Goal: Check status: Check status

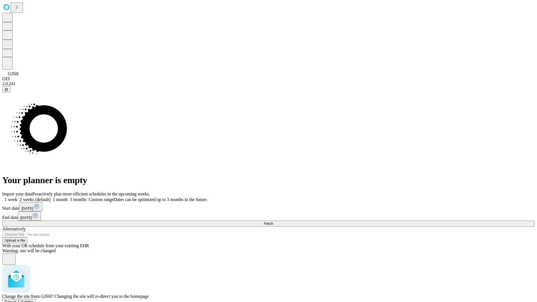
click at [34, 300] on span "Confirm" at bounding box center [27, 302] width 13 height 4
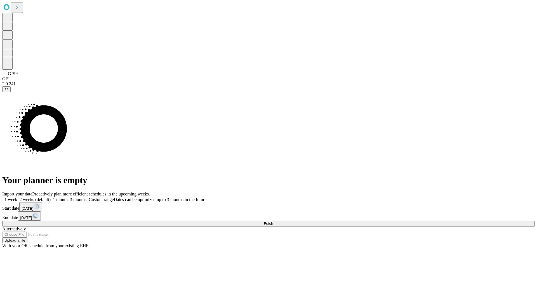
click at [17, 197] on label "1 week" at bounding box center [9, 199] width 15 height 5
click at [273, 221] on span "Fetch" at bounding box center [268, 223] width 9 height 4
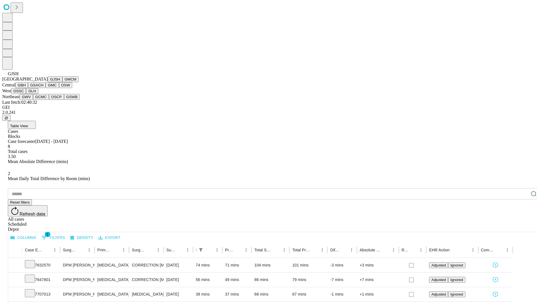
click at [62, 82] on button "GMCM" at bounding box center [70, 79] width 16 height 6
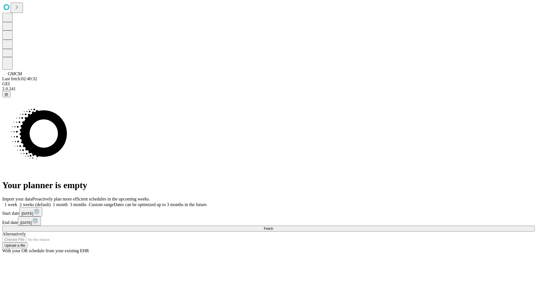
click at [17, 202] on label "1 week" at bounding box center [9, 204] width 15 height 5
click at [273, 227] on span "Fetch" at bounding box center [268, 229] width 9 height 4
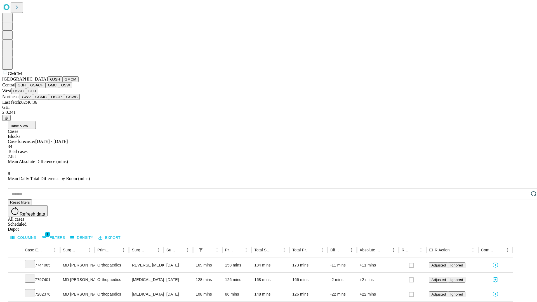
click at [28, 88] on button "GBH" at bounding box center [21, 85] width 13 height 6
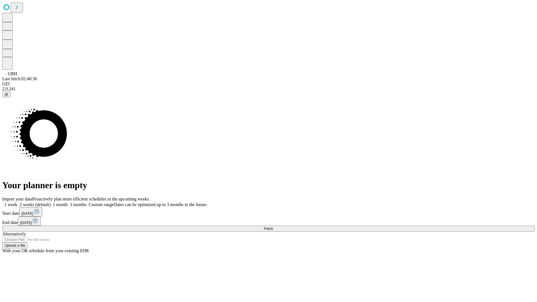
click at [17, 202] on label "1 week" at bounding box center [9, 204] width 15 height 5
click at [273, 227] on span "Fetch" at bounding box center [268, 229] width 9 height 4
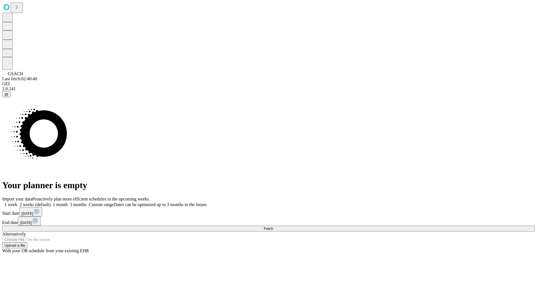
click at [17, 202] on label "1 week" at bounding box center [9, 204] width 15 height 5
click at [273, 227] on span "Fetch" at bounding box center [268, 229] width 9 height 4
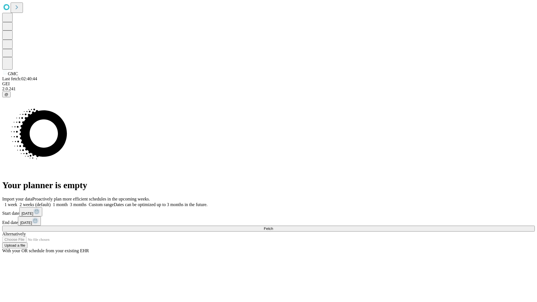
click at [17, 202] on label "1 week" at bounding box center [9, 204] width 15 height 5
click at [273, 227] on span "Fetch" at bounding box center [268, 229] width 9 height 4
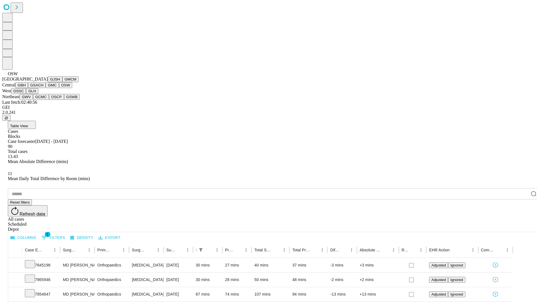
click at [26, 94] on button "OSSC" at bounding box center [18, 91] width 15 height 6
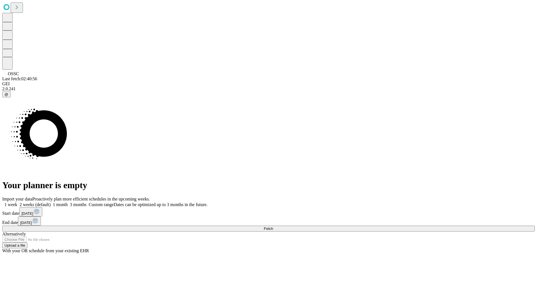
click at [17, 202] on label "1 week" at bounding box center [9, 204] width 15 height 5
click at [273, 227] on span "Fetch" at bounding box center [268, 229] width 9 height 4
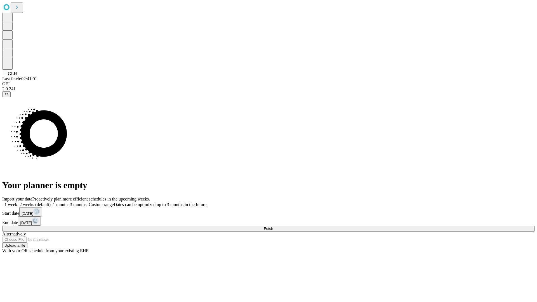
click at [273, 227] on span "Fetch" at bounding box center [268, 229] width 9 height 4
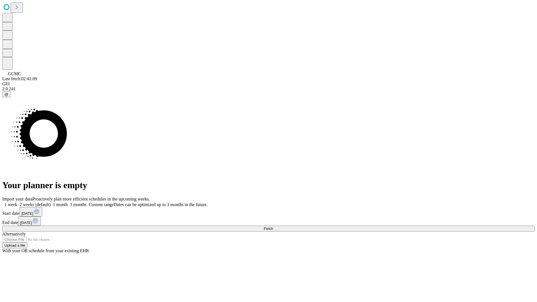
click at [17, 202] on label "1 week" at bounding box center [9, 204] width 15 height 5
click at [273, 227] on span "Fetch" at bounding box center [268, 229] width 9 height 4
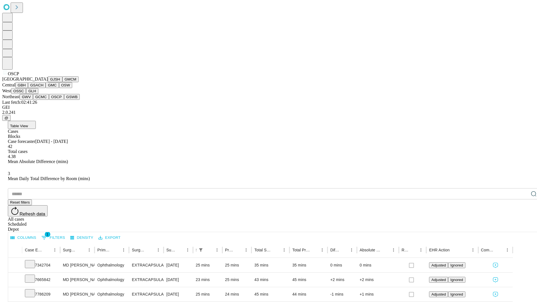
click at [64, 100] on button "GSWB" at bounding box center [72, 97] width 16 height 6
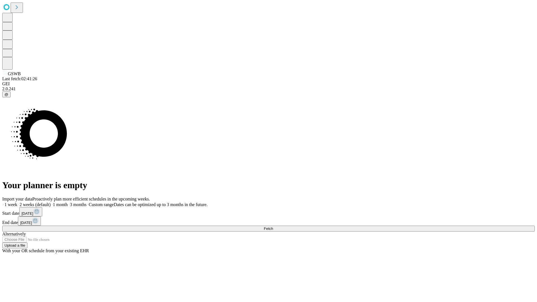
click at [17, 202] on label "1 week" at bounding box center [9, 204] width 15 height 5
click at [273, 227] on span "Fetch" at bounding box center [268, 229] width 9 height 4
